Goal: Transaction & Acquisition: Purchase product/service

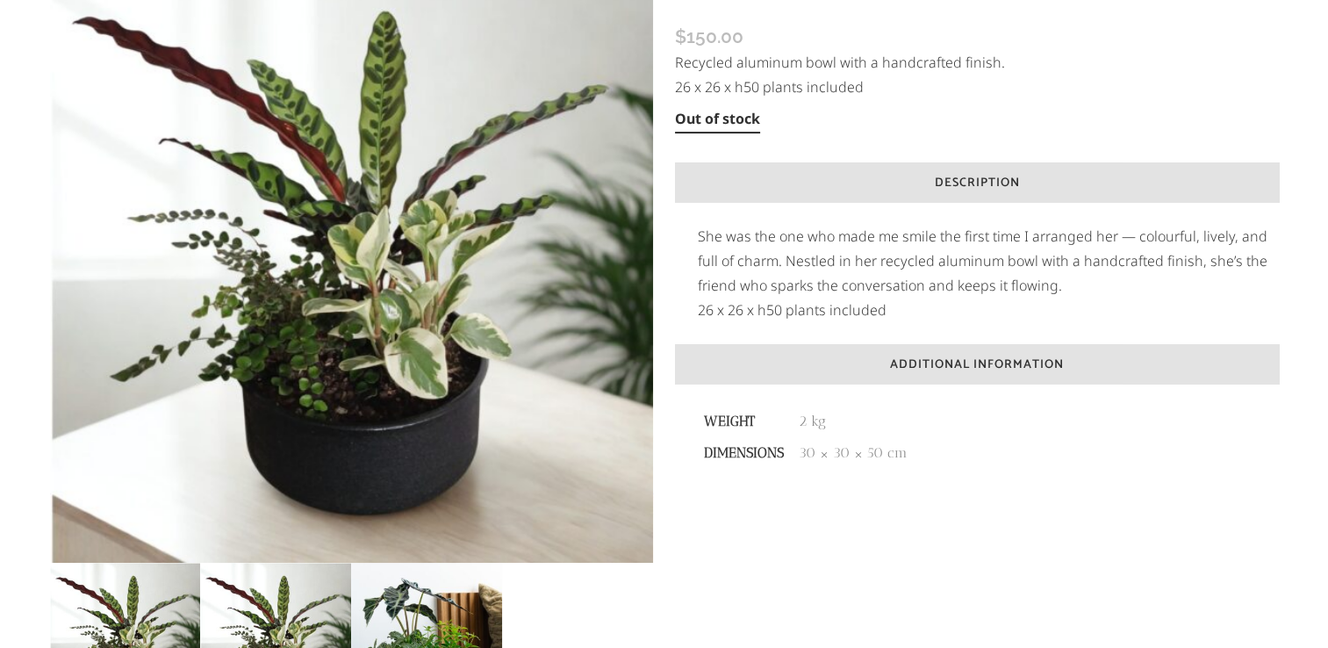
scroll to position [320, 0]
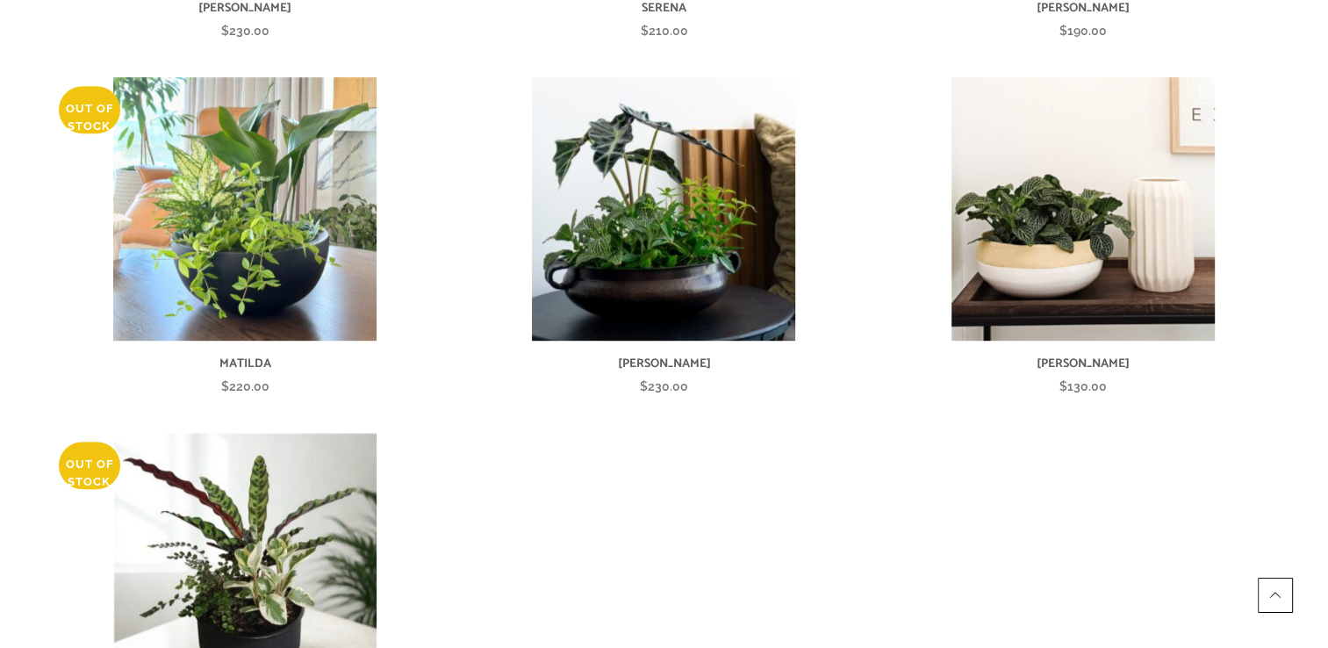
scroll to position [783, 0]
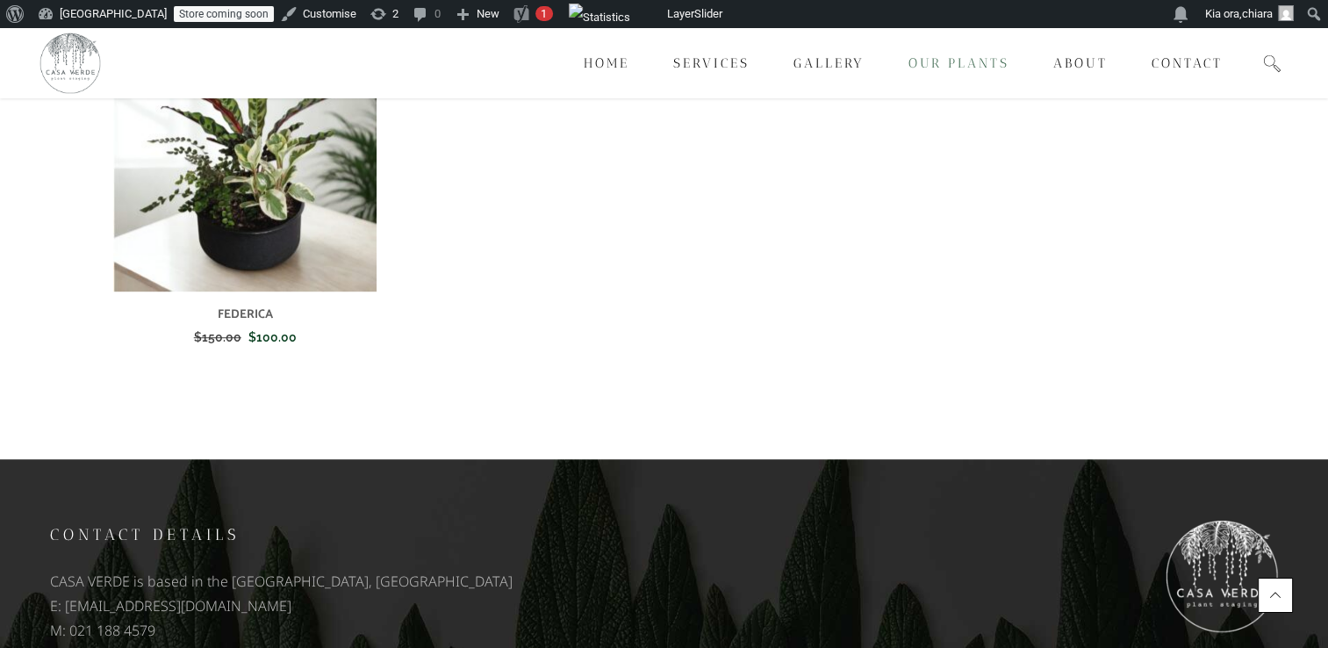
scroll to position [1210, 0]
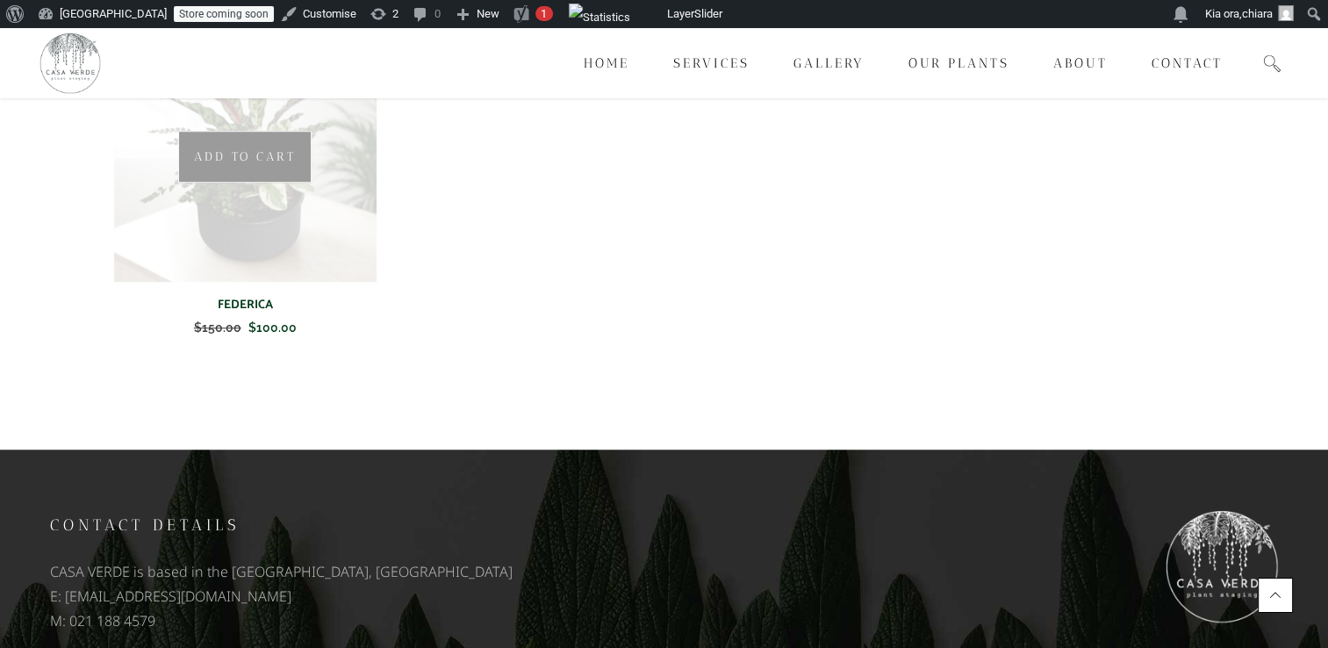
click at [294, 177] on img at bounding box center [244, 149] width 263 height 263
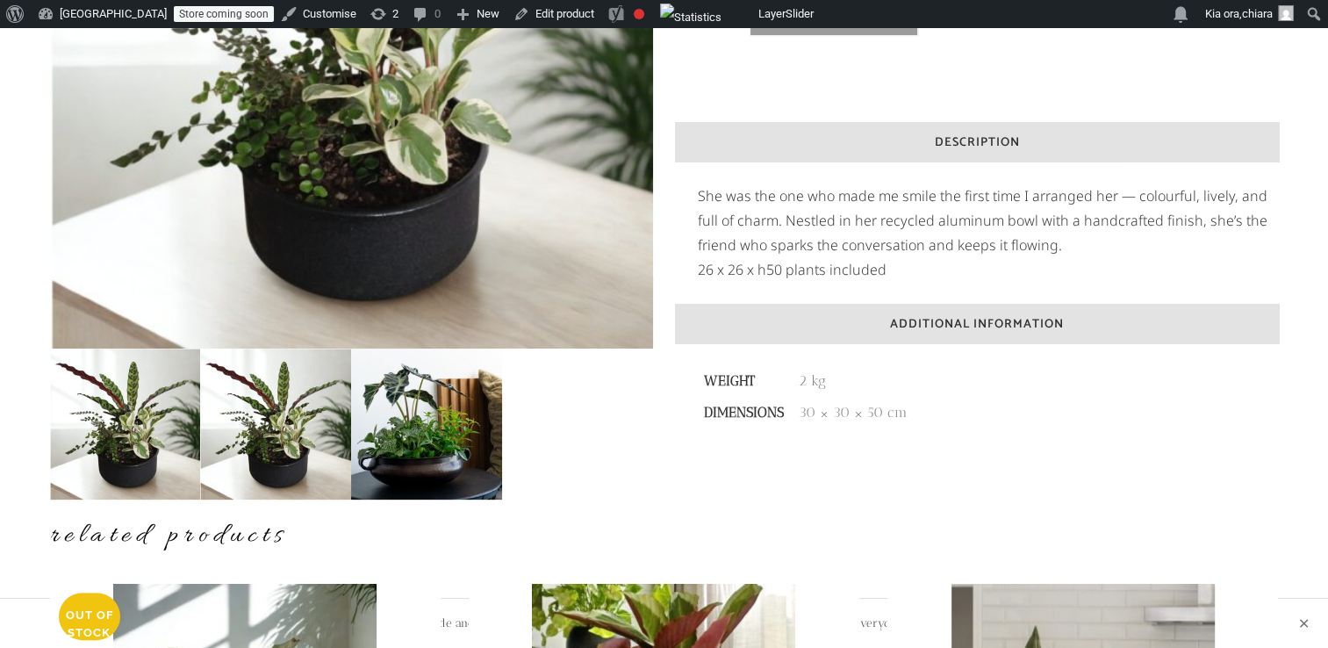
scroll to position [479, 0]
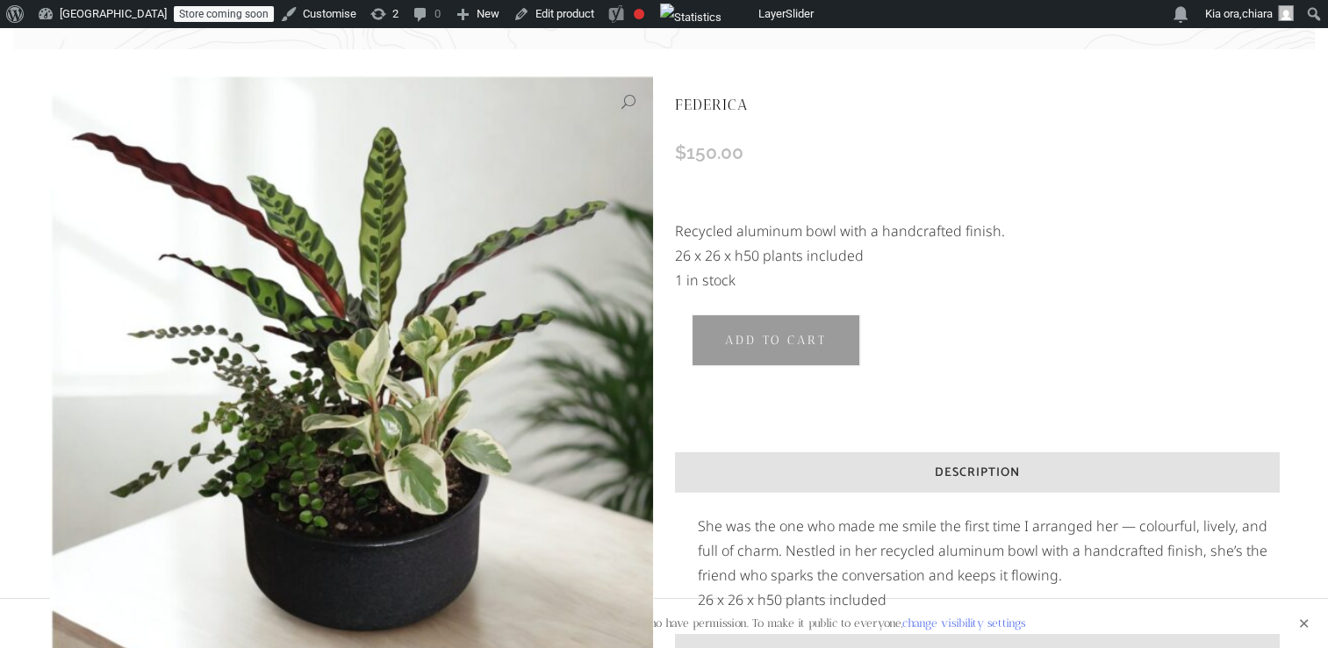
scroll to position [157, 0]
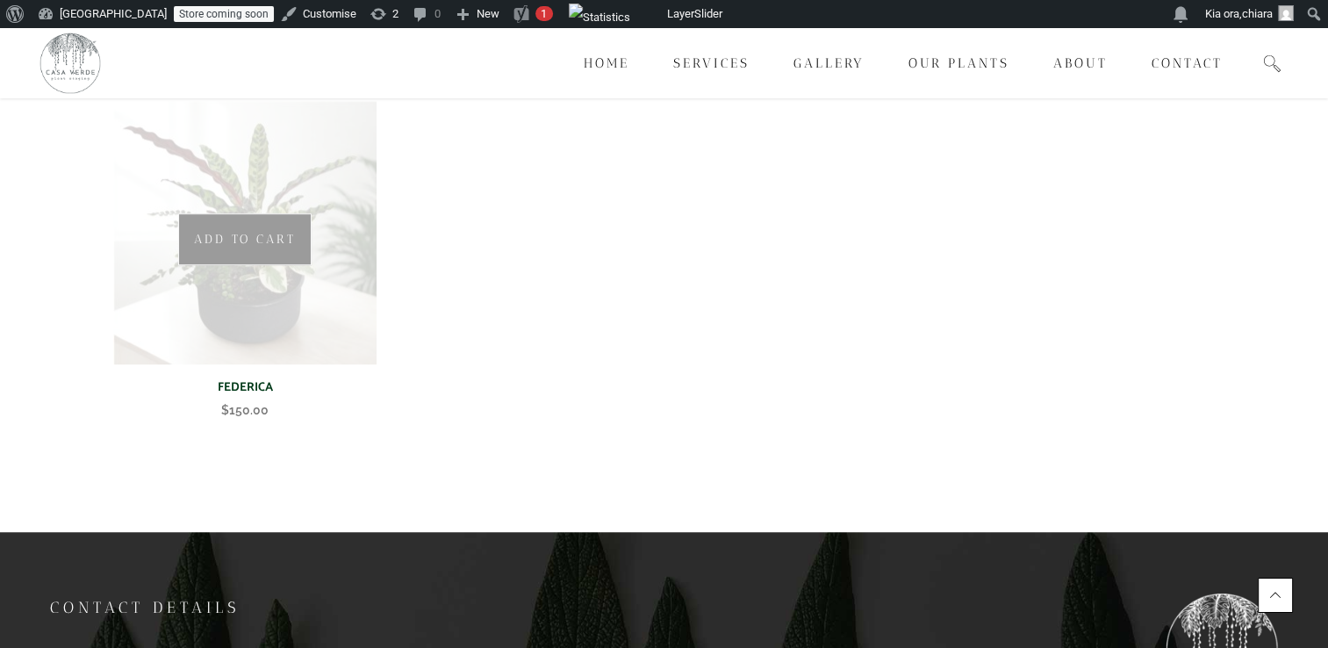
scroll to position [1130, 0]
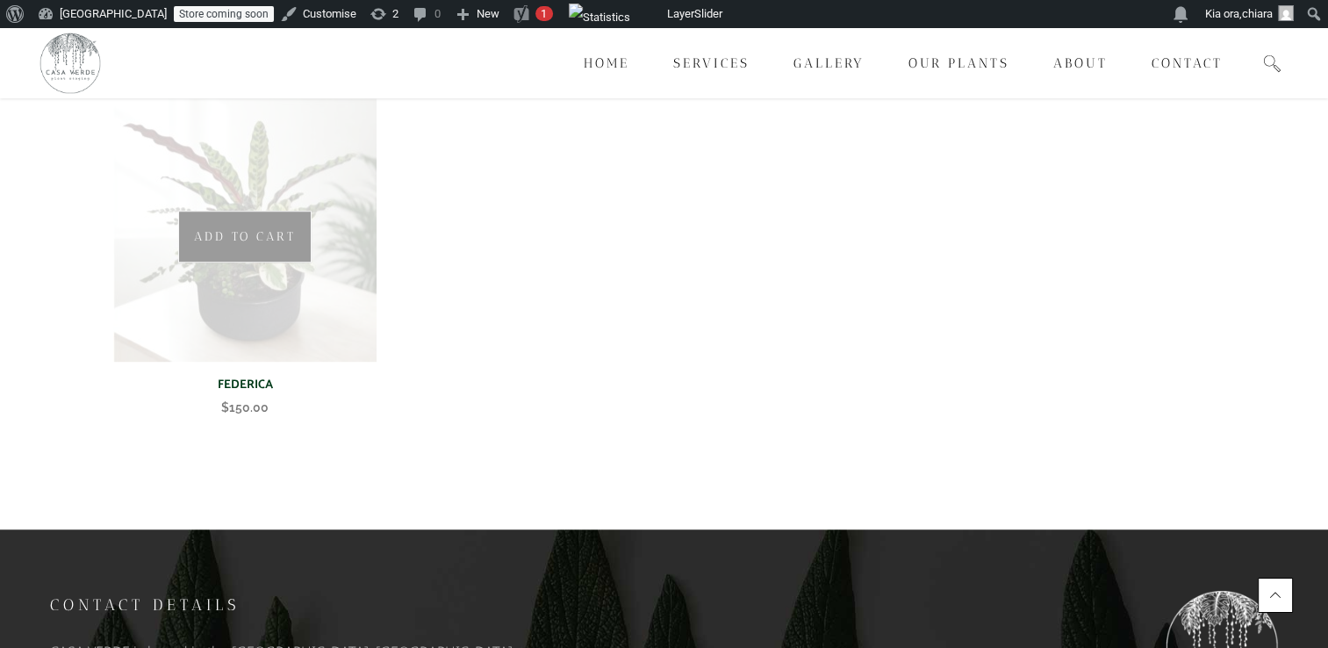
click at [197, 272] on img at bounding box center [244, 229] width 263 height 263
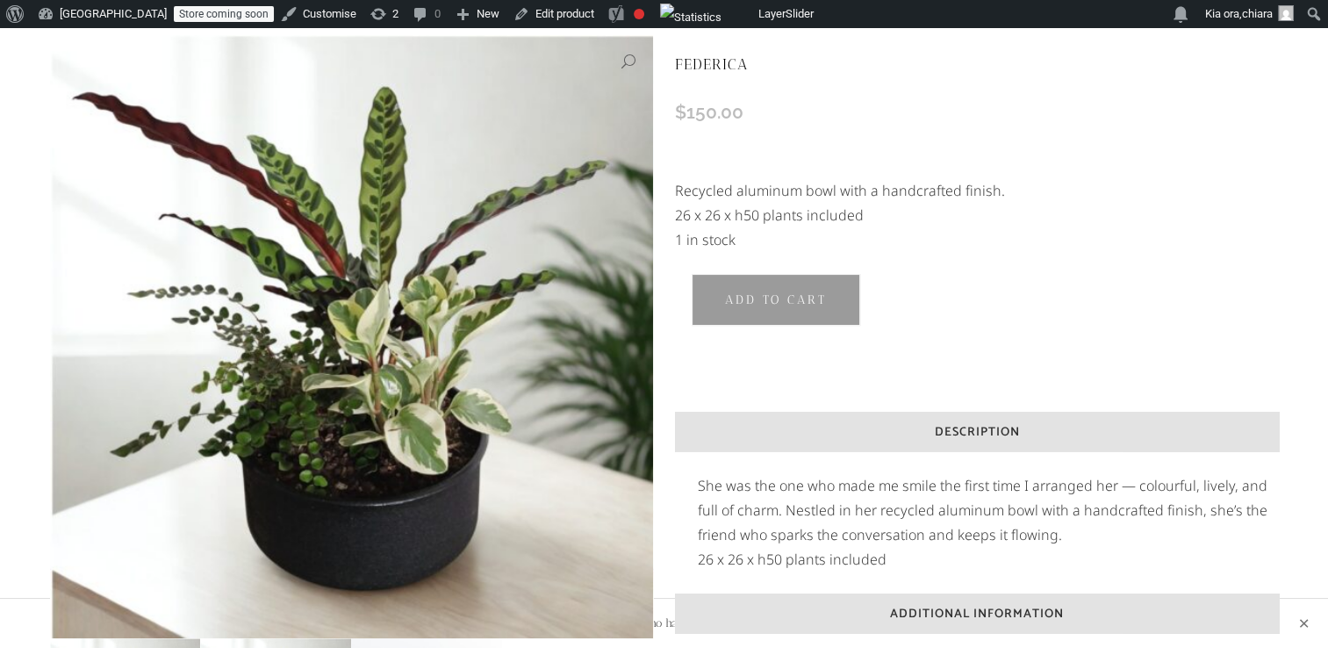
scroll to position [191, 0]
